Goal: Task Accomplishment & Management: Manage account settings

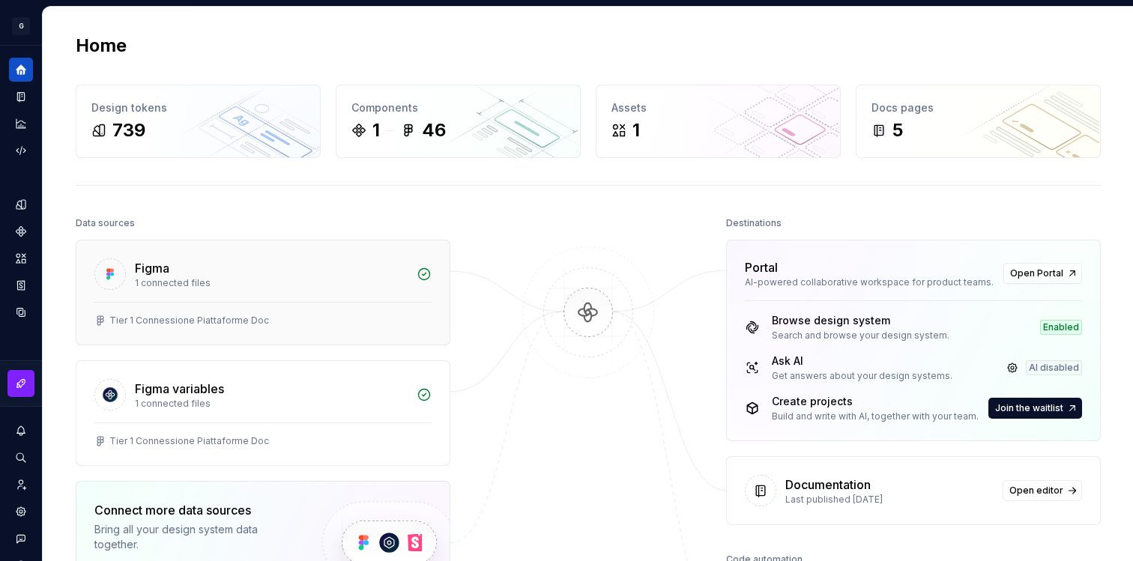
click at [188, 292] on div "Figma 1 connected files" at bounding box center [262, 271] width 373 height 61
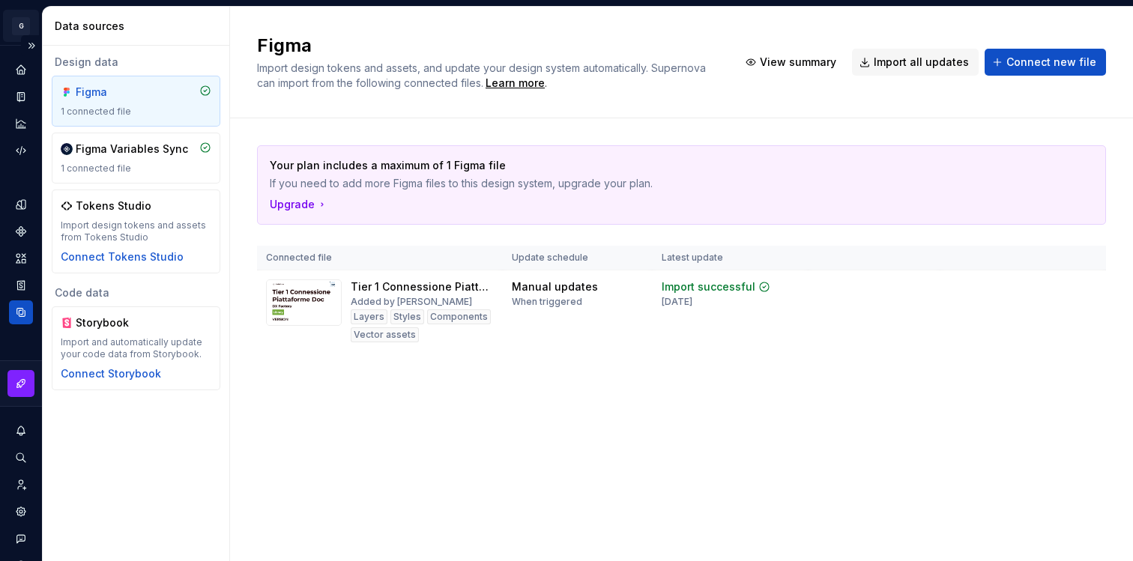
click at [23, 20] on html "G Supernova white label G Design system data Data sources Design data Figma 1 c…" at bounding box center [566, 280] width 1133 height 561
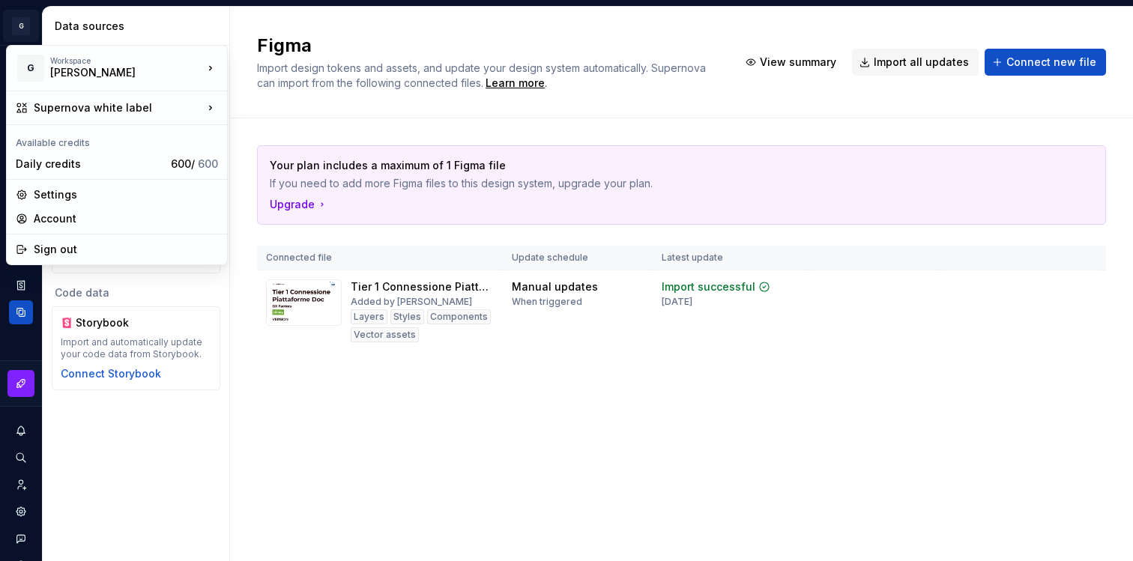
click at [461, 385] on html "G Supernova white label G Design system data Data sources Design data Figma 1 c…" at bounding box center [566, 280] width 1133 height 561
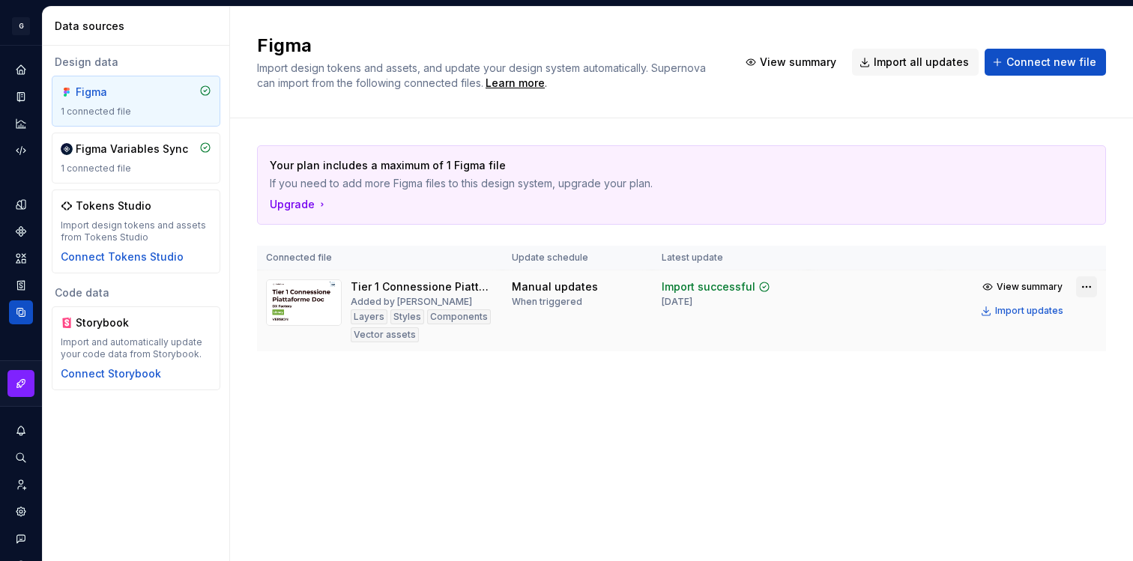
click at [1086, 288] on html "G Supernova white label G Design system data Data sources Design data Figma 1 c…" at bounding box center [566, 280] width 1133 height 561
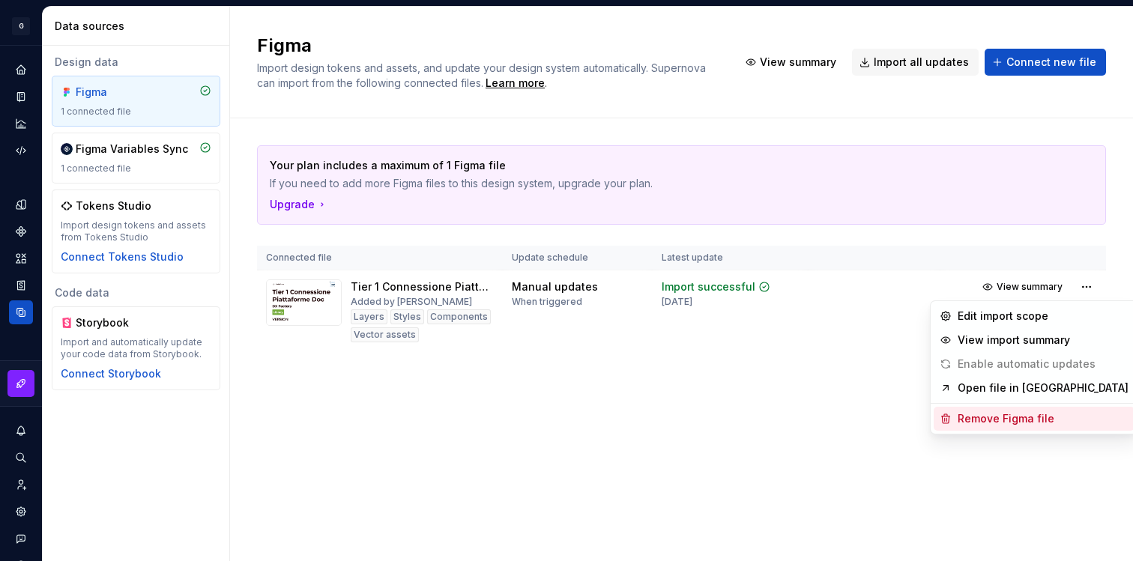
click at [955, 419] on div "Remove Figma file" at bounding box center [1034, 419] width 201 height 24
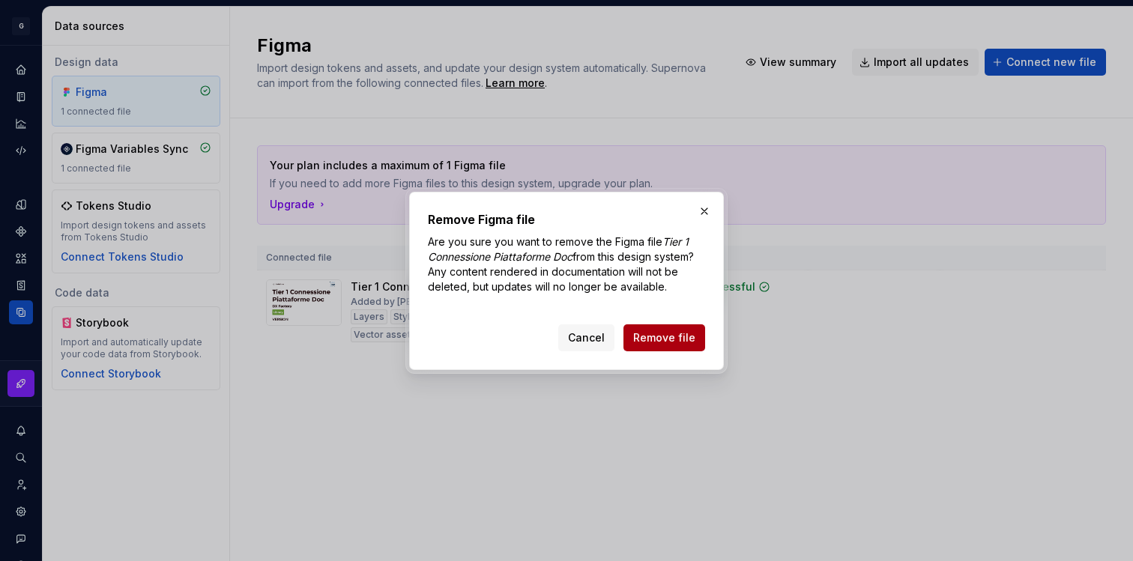
click at [690, 343] on span "Remove file" at bounding box center [664, 338] width 62 height 15
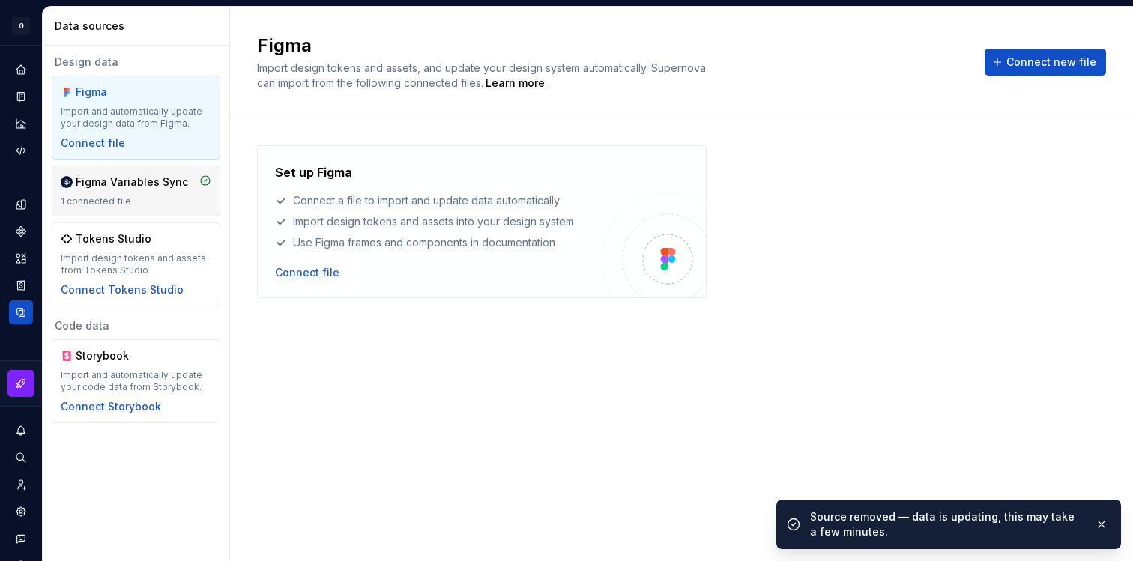
click at [144, 191] on div "Figma Variables Sync 1 connected file" at bounding box center [136, 191] width 151 height 33
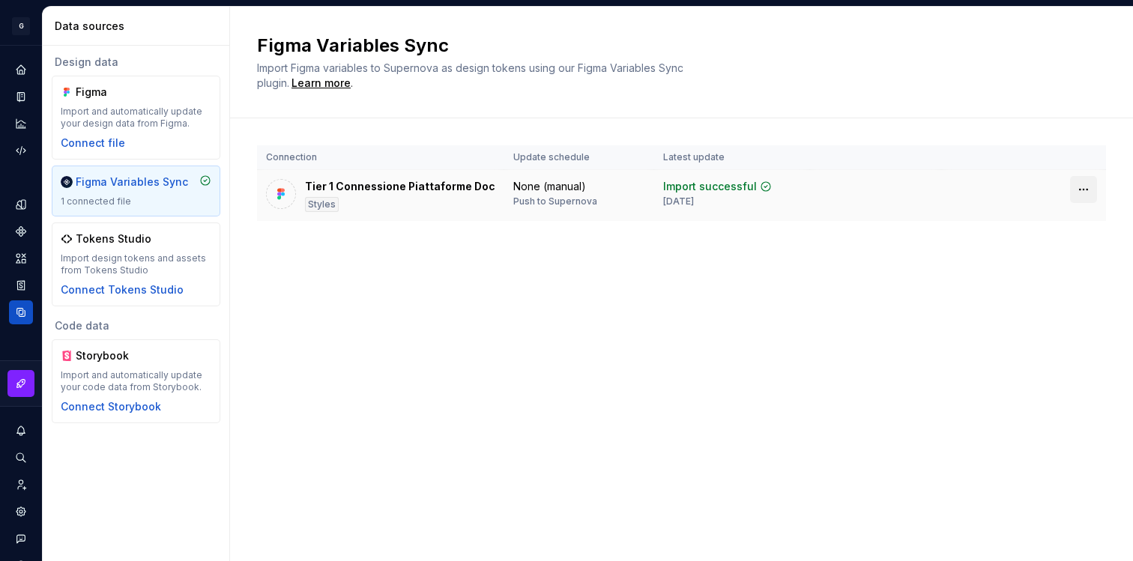
click at [1085, 187] on html "G Supernova white label G Design system data Data sources Design data Figma Imp…" at bounding box center [566, 280] width 1133 height 561
click at [1026, 224] on div "Disconnect plugin" at bounding box center [1074, 221] width 97 height 15
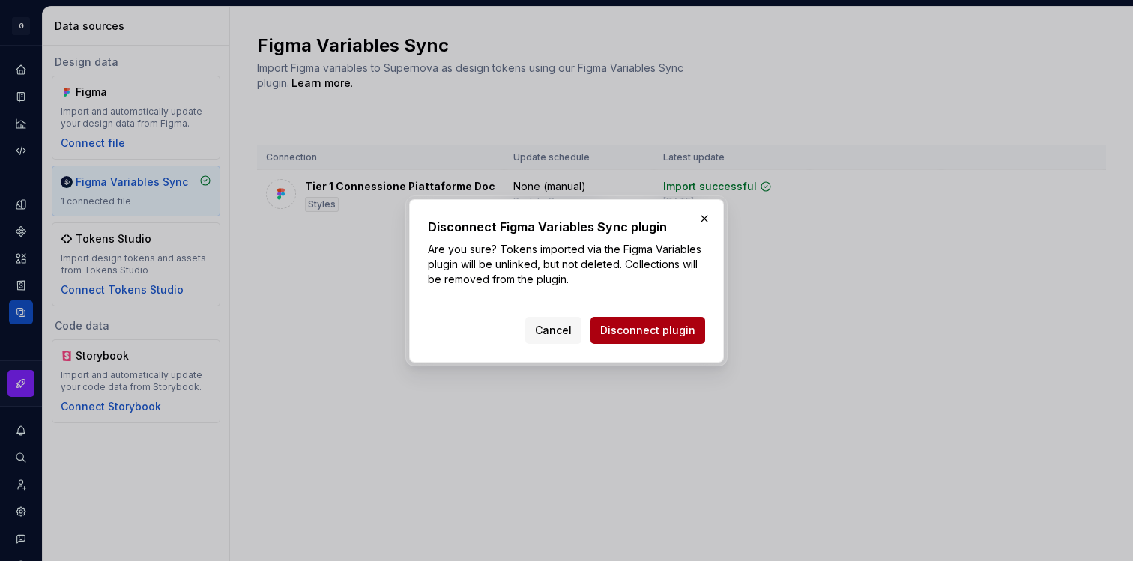
click at [663, 330] on span "Disconnect plugin" at bounding box center [647, 330] width 95 height 15
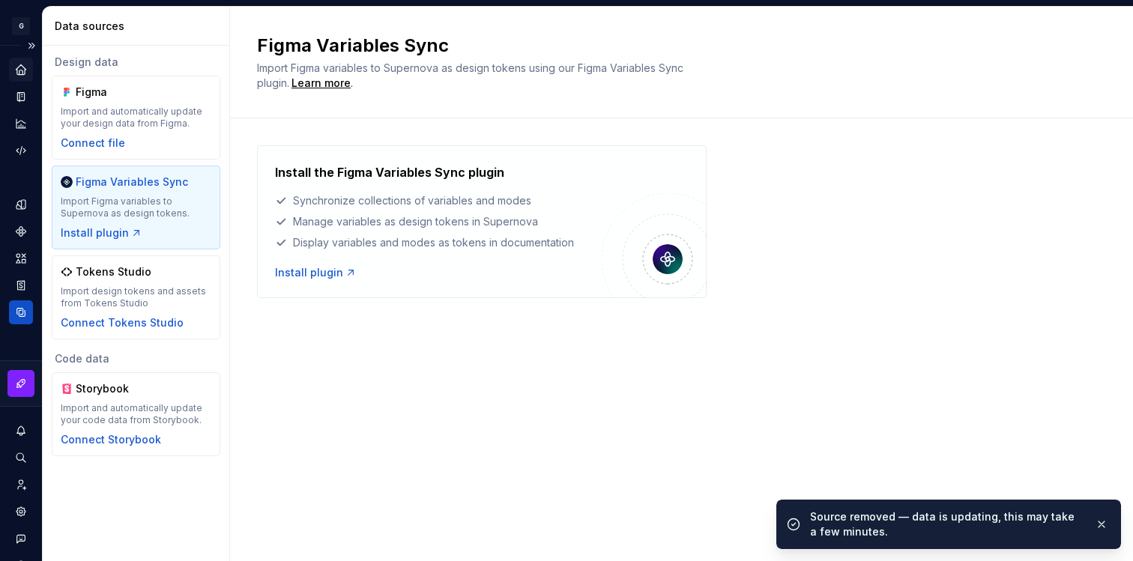
click at [19, 70] on icon "Home" at bounding box center [21, 69] width 10 height 10
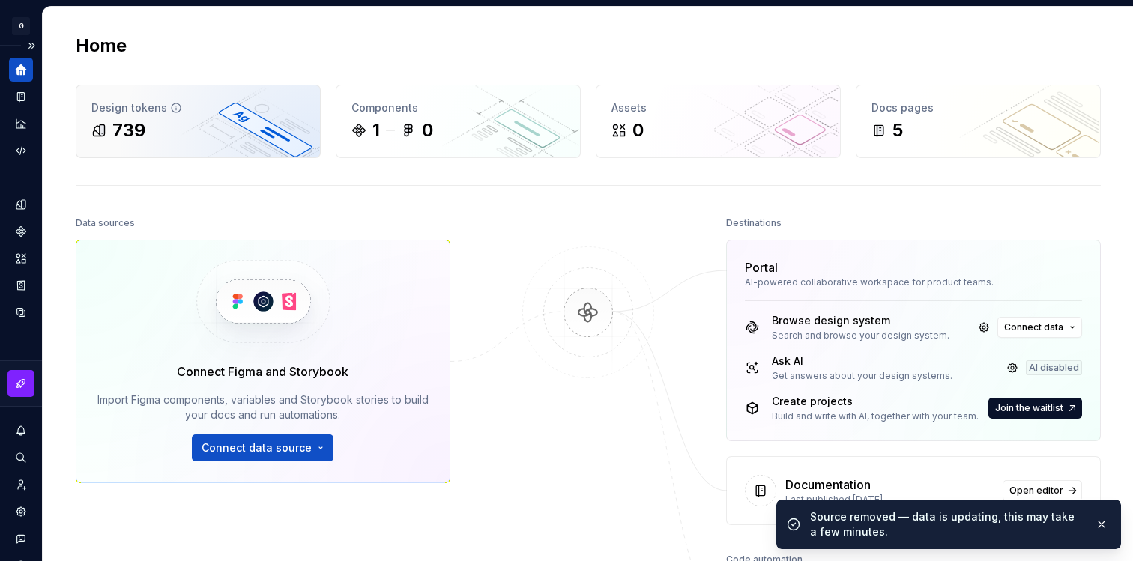
click at [193, 125] on div "739" at bounding box center [198, 130] width 214 height 24
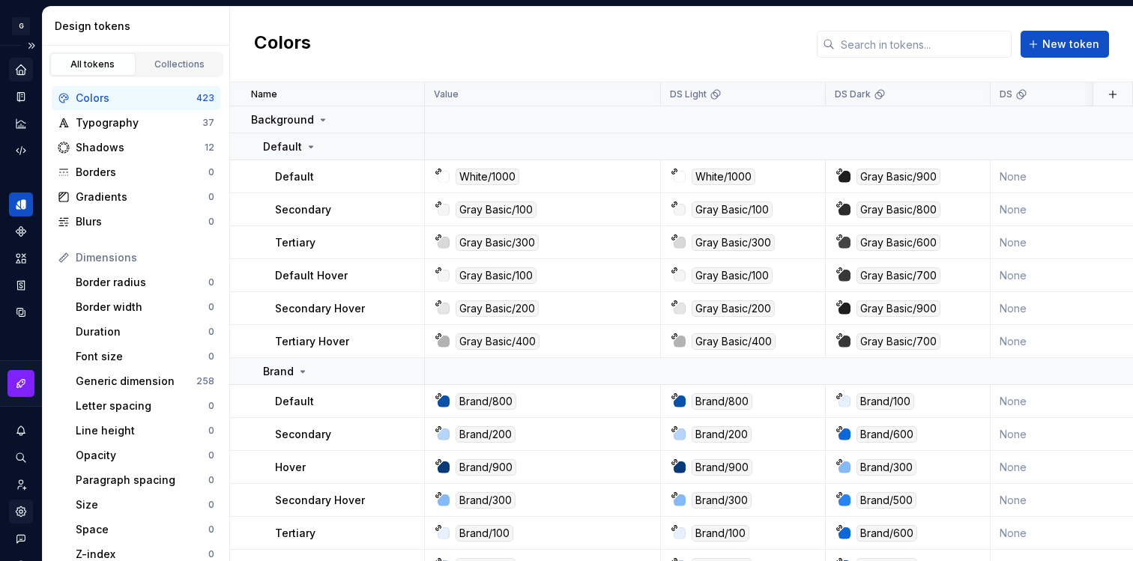
click at [22, 506] on icon "Settings" at bounding box center [20, 511] width 13 height 13
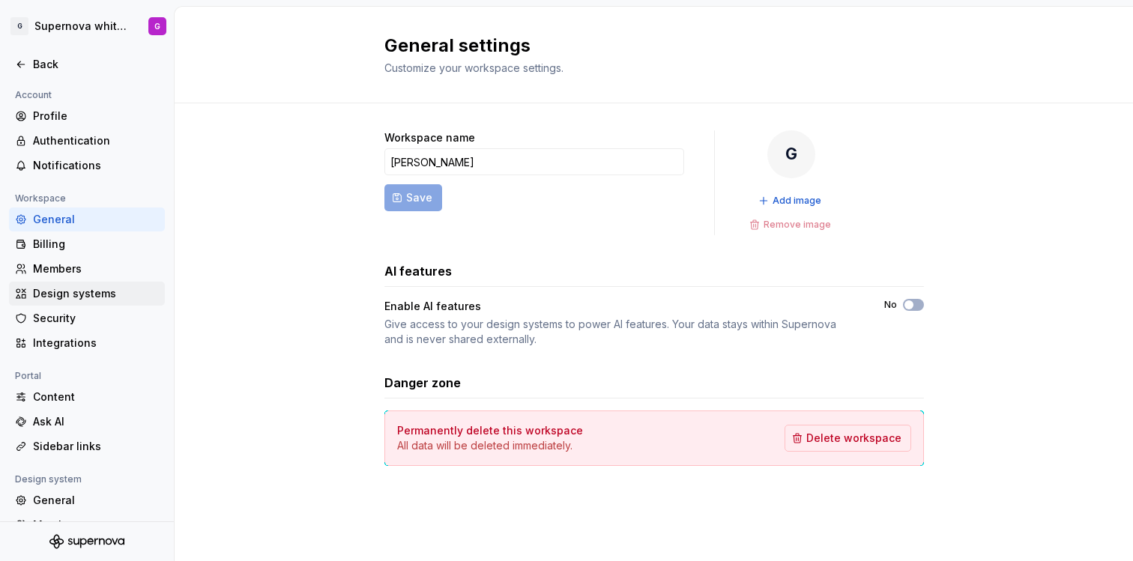
click at [87, 285] on div "Design systems" at bounding box center [87, 294] width 156 height 24
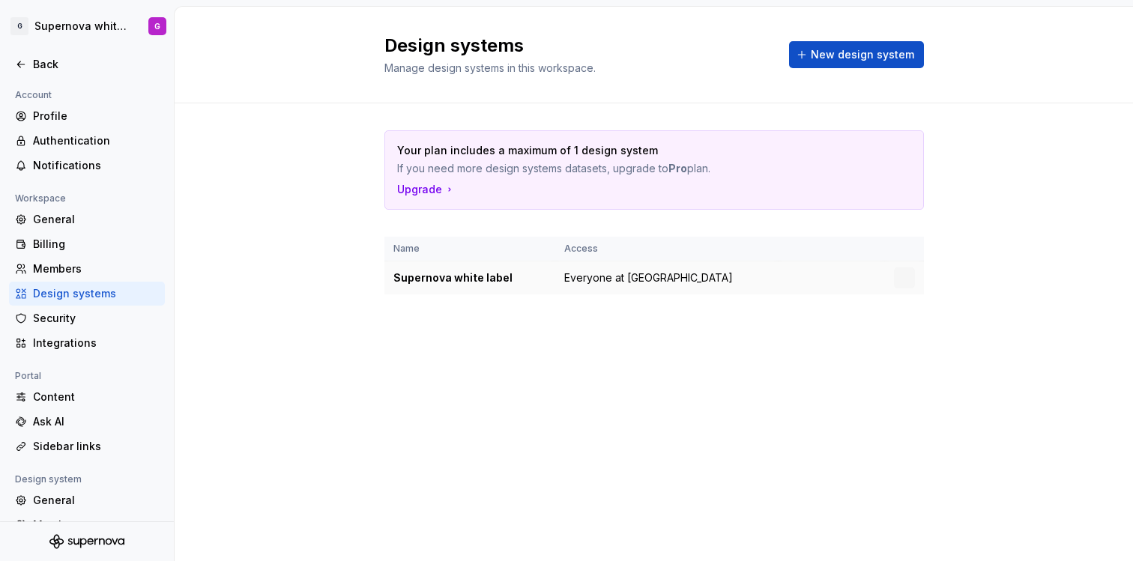
click at [836, 273] on td at bounding box center [832, 279] width 106 height 34
click at [911, 278] on html "G Supernova white label G Back Account Profile Authentication Notifications Wor…" at bounding box center [566, 280] width 1133 height 561
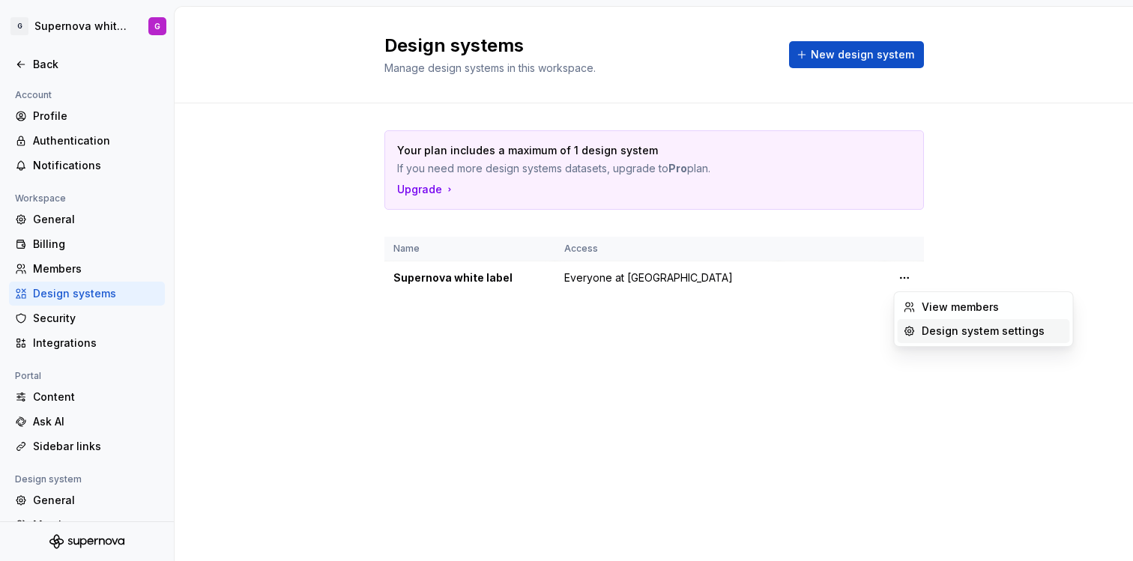
click at [914, 325] on icon at bounding box center [910, 331] width 12 height 12
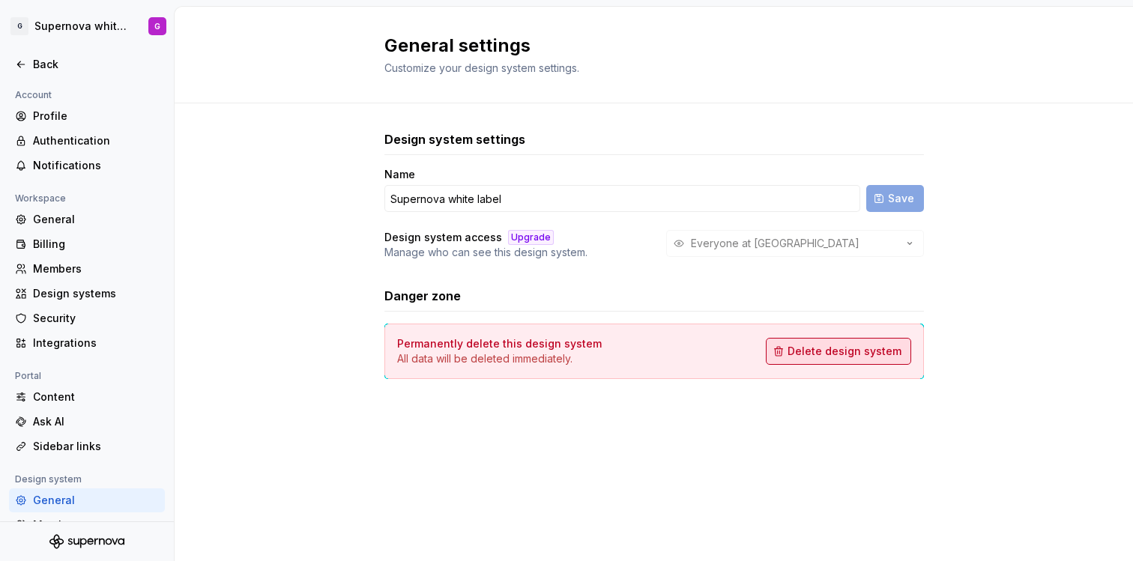
click at [824, 355] on span "Delete design system" at bounding box center [845, 351] width 114 height 15
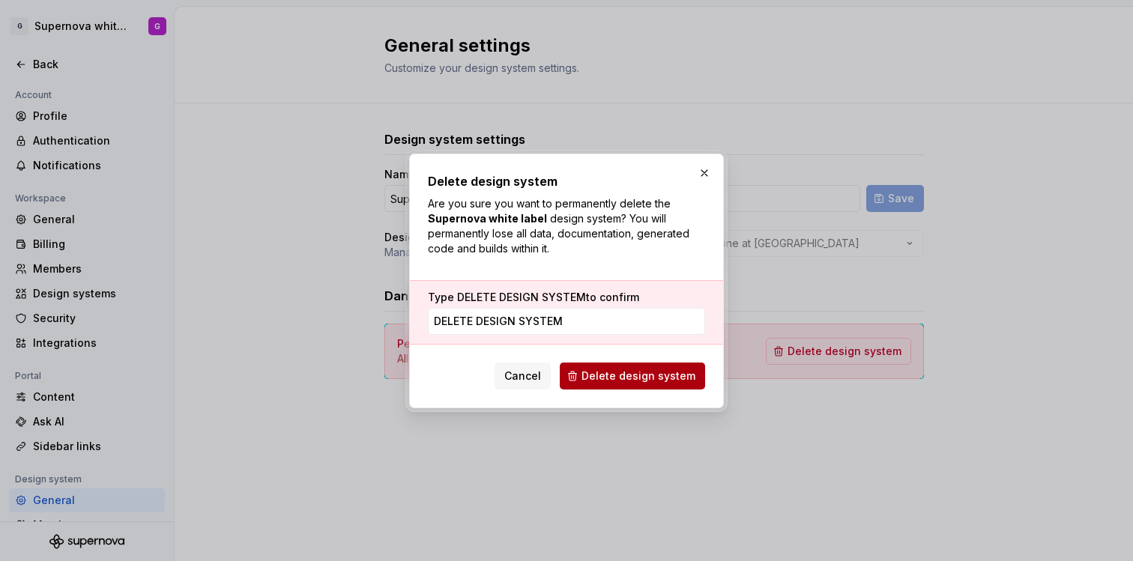
type input "DELETE DESIGN SYSTEM"
click at [682, 381] on span "Delete design system" at bounding box center [639, 376] width 114 height 15
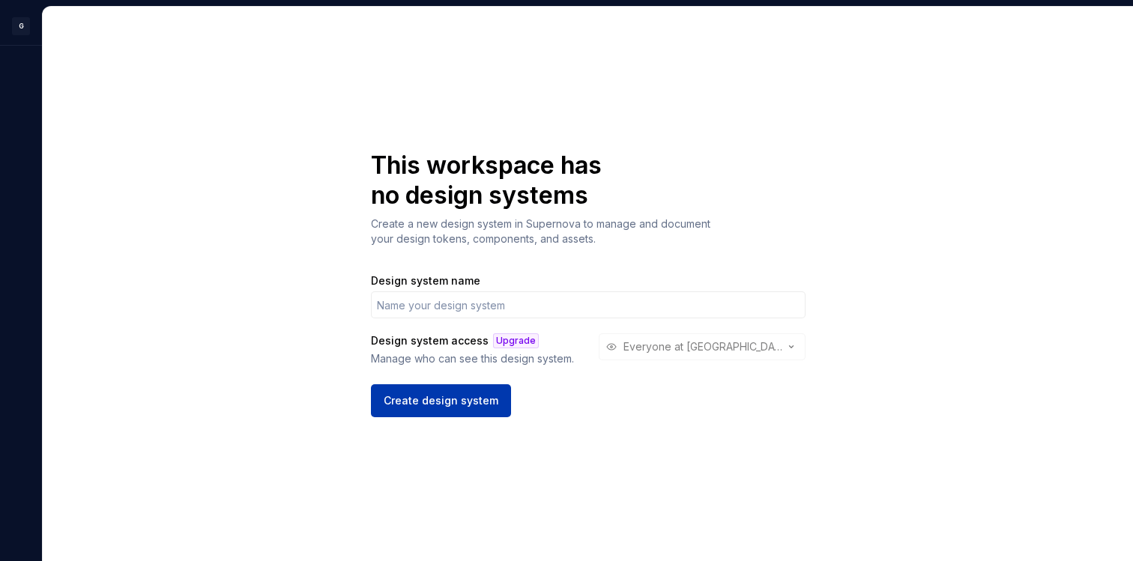
click at [449, 400] on span "Create design system" at bounding box center [441, 401] width 115 height 15
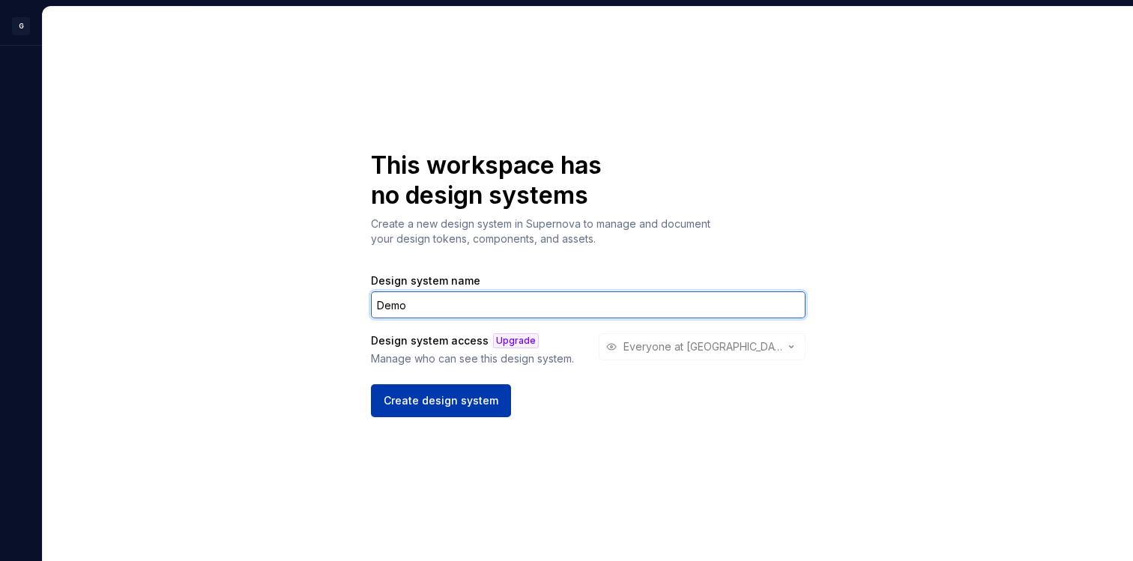
type input "Demo"
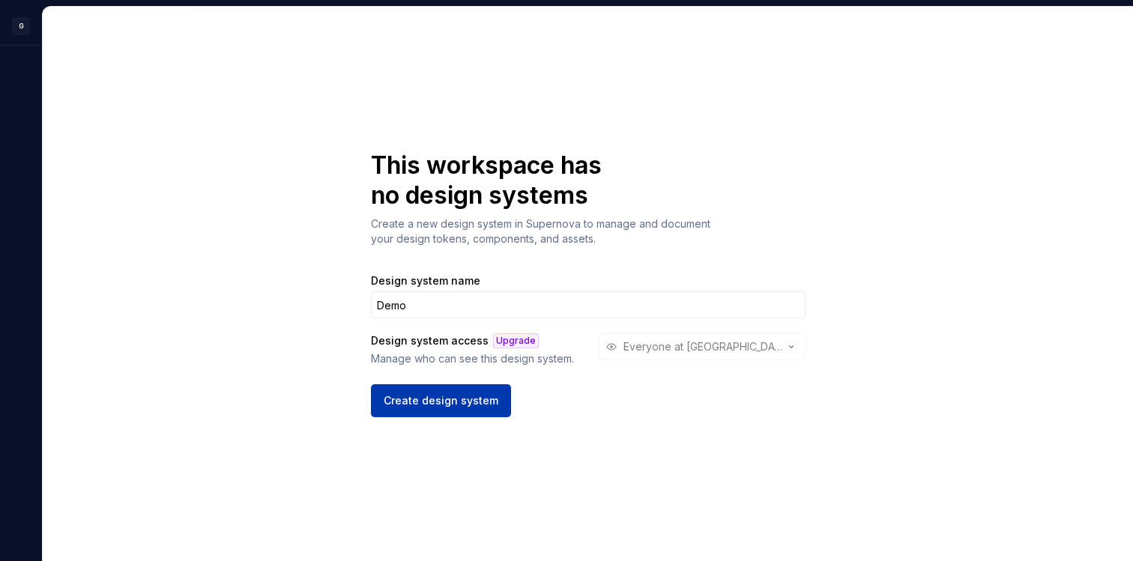
click at [450, 401] on span "Create design system" at bounding box center [441, 401] width 115 height 15
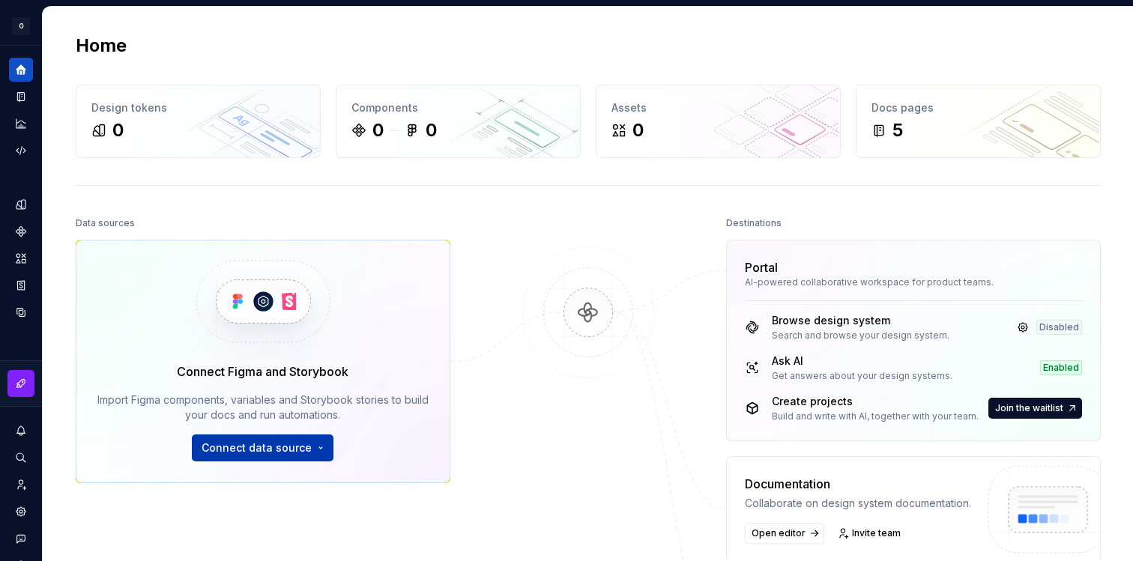
click at [298, 457] on button "Connect data source" at bounding box center [263, 448] width 142 height 27
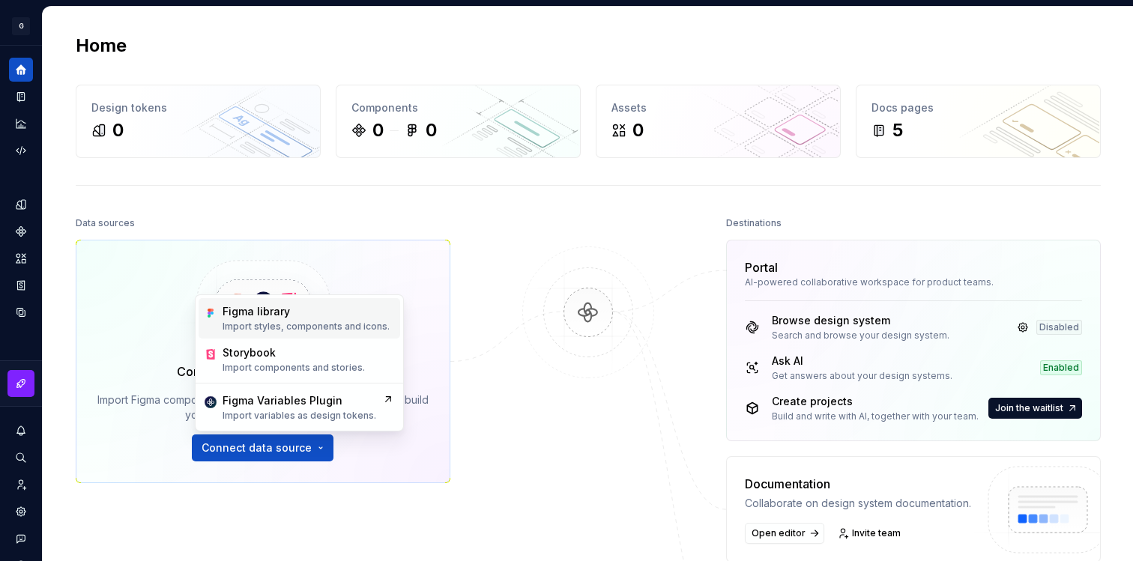
click at [339, 322] on p "Import styles, components and icons." at bounding box center [306, 327] width 167 height 12
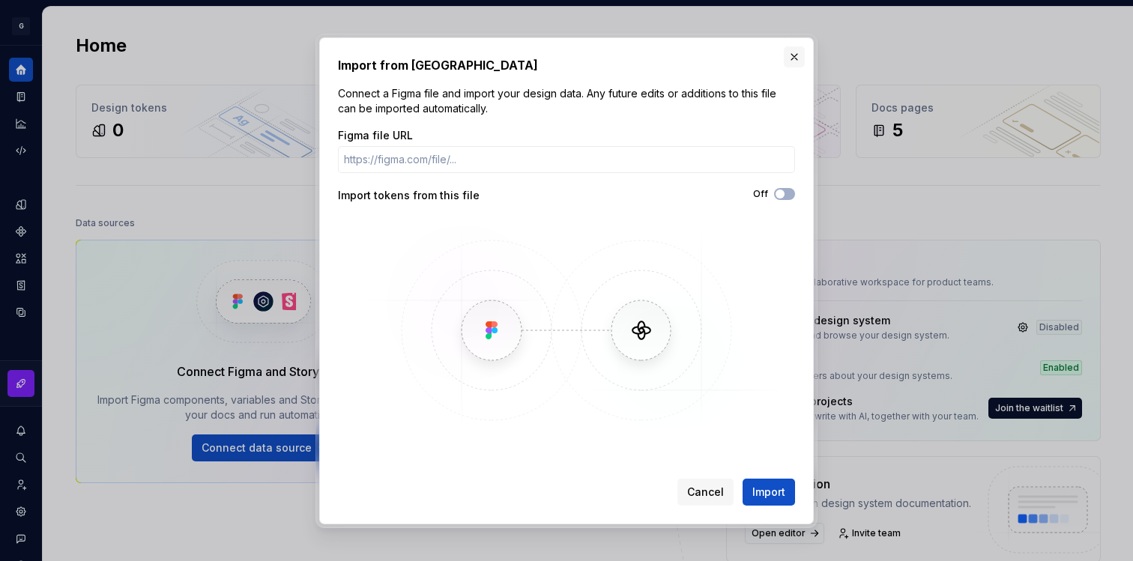
click at [798, 55] on button "button" at bounding box center [794, 56] width 21 height 21
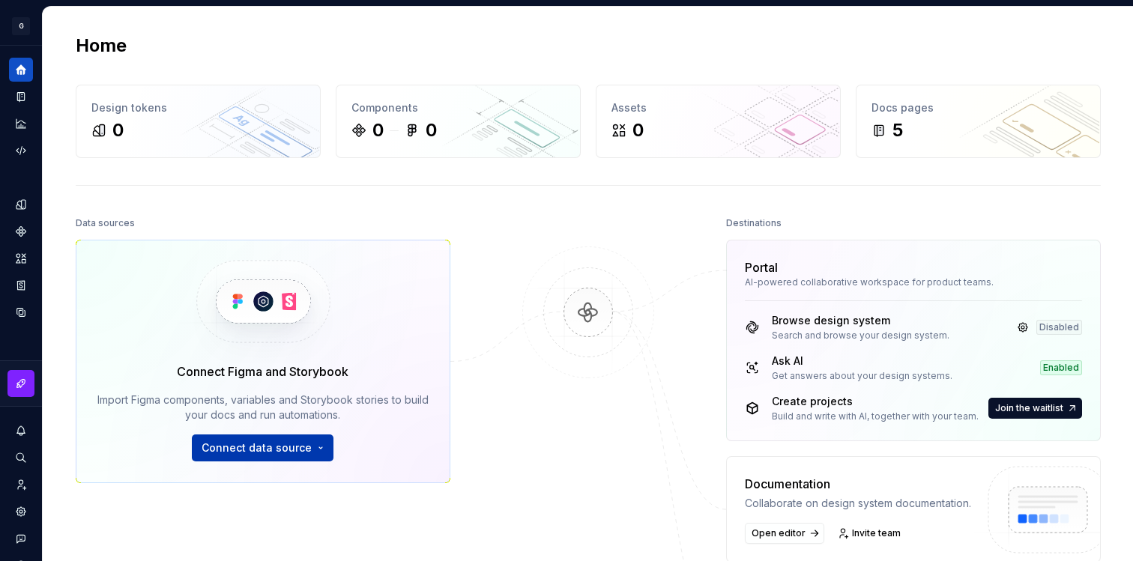
click at [302, 442] on span "Connect data source" at bounding box center [257, 448] width 110 height 15
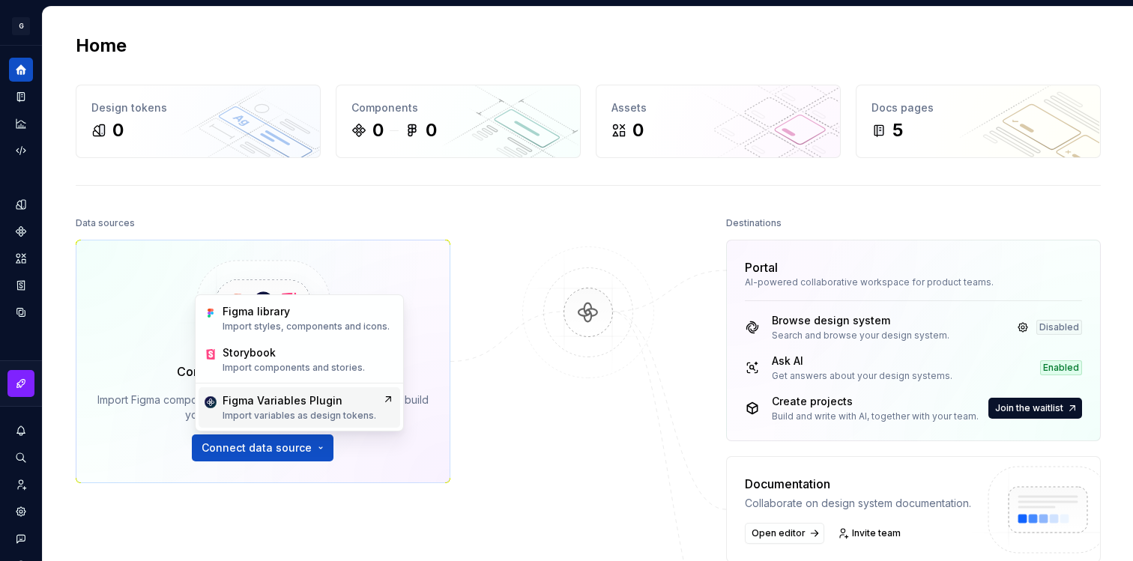
click at [322, 413] on p "Import variables as design tokens." at bounding box center [300, 416] width 154 height 12
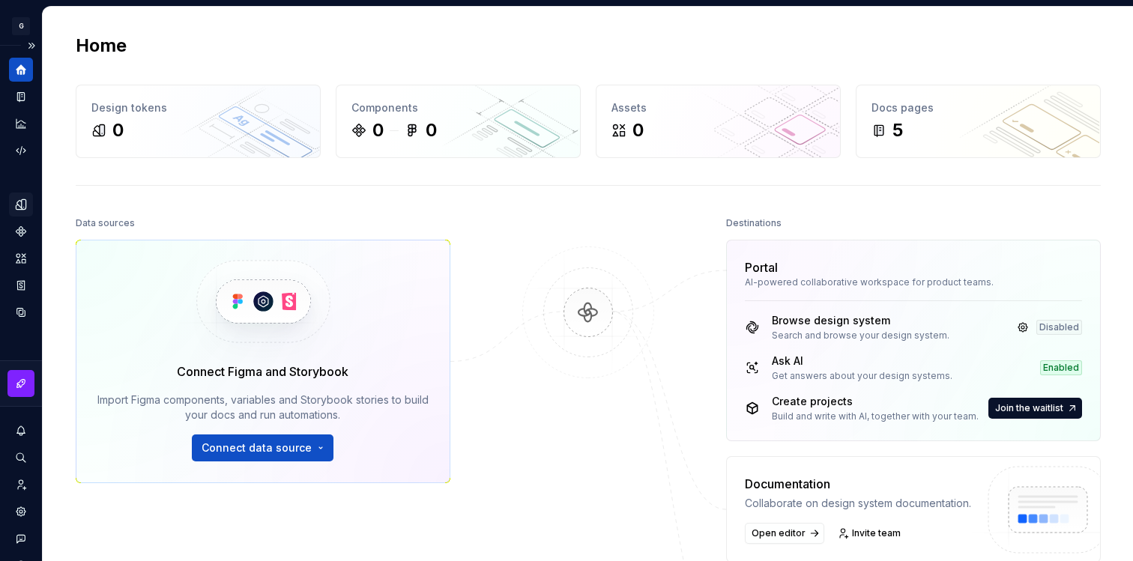
click at [14, 194] on div "Design tokens" at bounding box center [21, 205] width 24 height 24
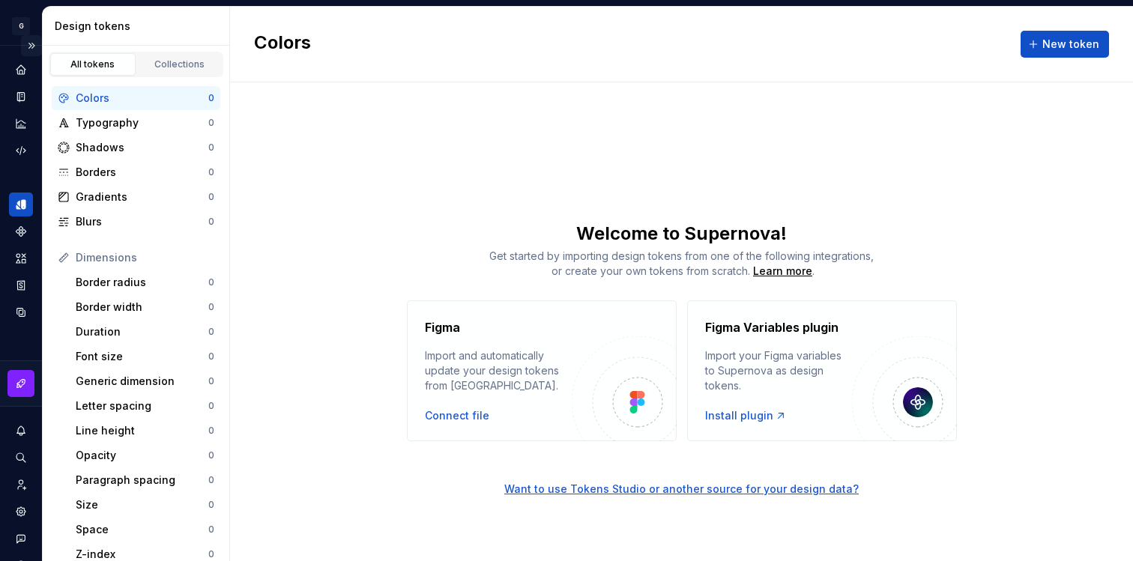
click at [29, 44] on button "Expand sidebar" at bounding box center [31, 45] width 21 height 21
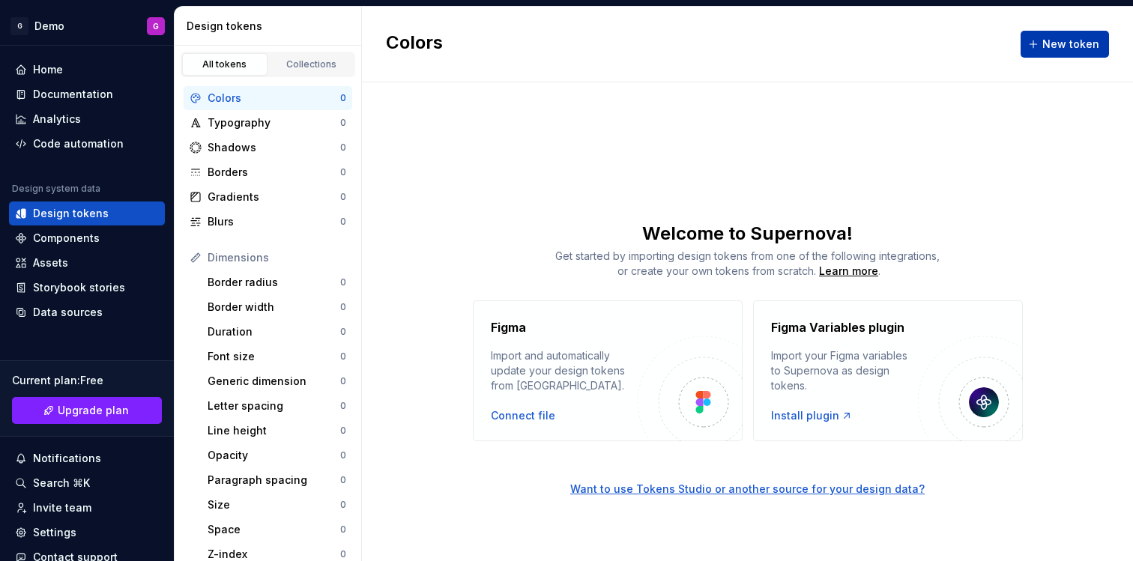
click at [1054, 50] on span "New token" at bounding box center [1071, 44] width 57 height 15
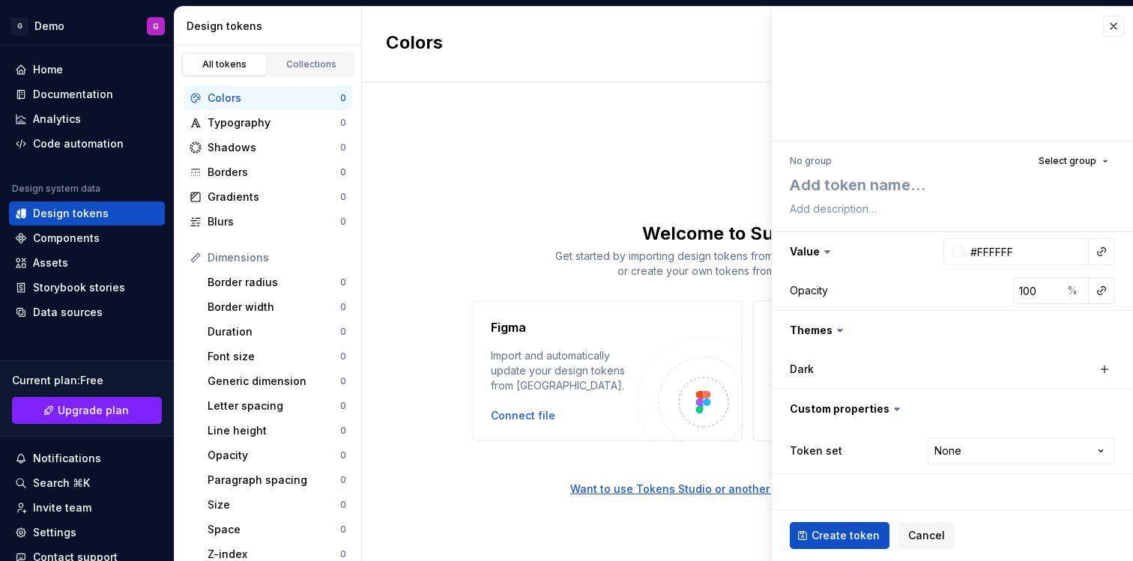
type textarea "*"
click at [1115, 32] on button "button" at bounding box center [1113, 26] width 21 height 21
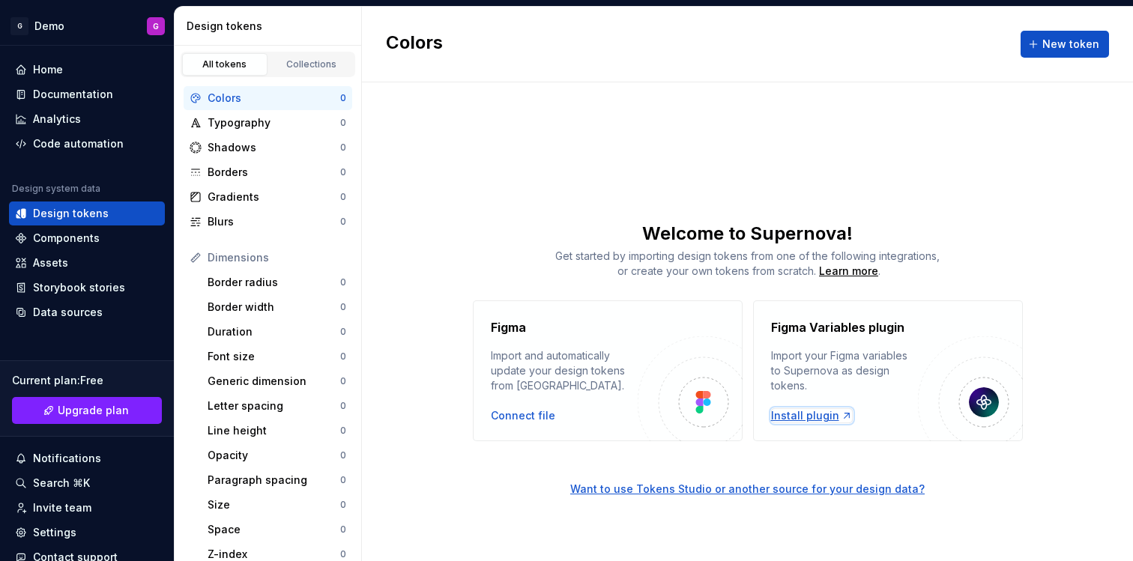
click at [810, 419] on div "Install plugin" at bounding box center [812, 416] width 82 height 15
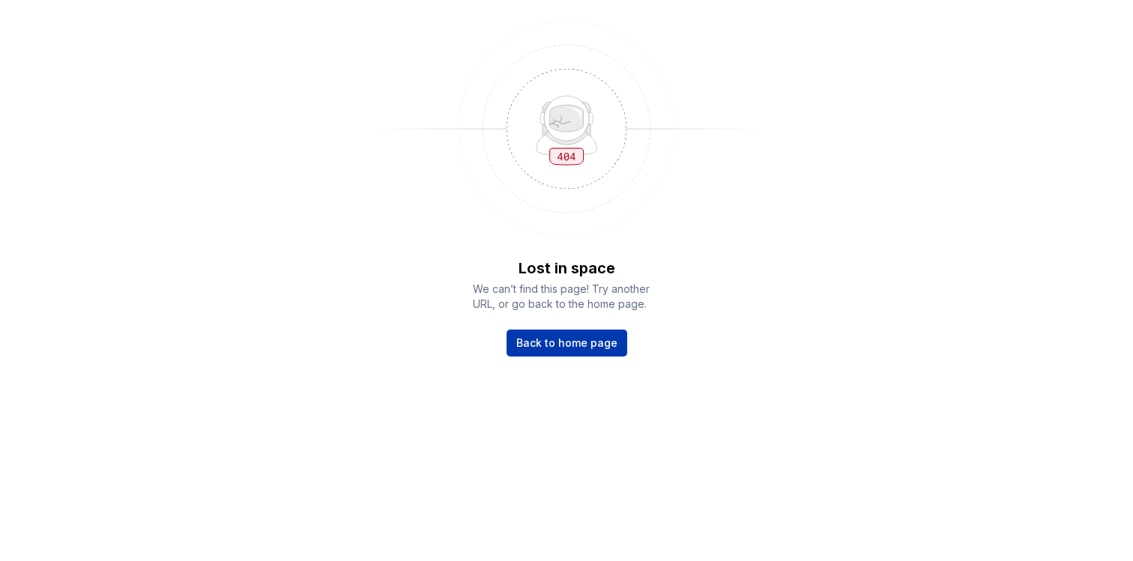
click at [598, 346] on span "Back to home page" at bounding box center [566, 343] width 101 height 15
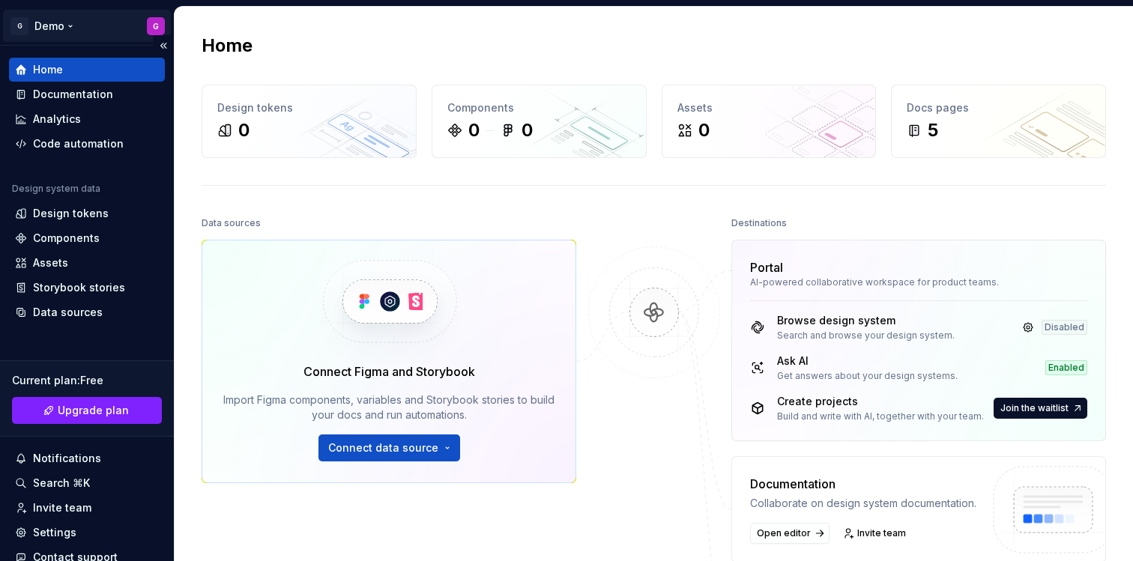
click at [55, 28] on html "G Demo G Home Documentation Analytics Code automation Design system data Design…" at bounding box center [566, 280] width 1133 height 561
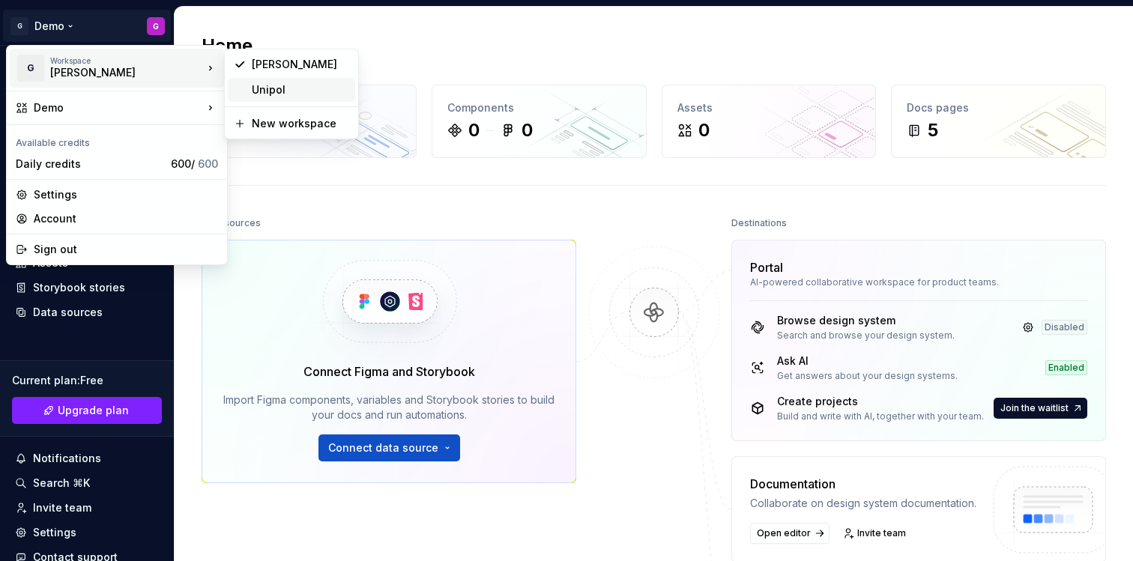
click at [289, 92] on div "Unipol" at bounding box center [300, 89] width 97 height 15
